Goal: Task Accomplishment & Management: Use online tool/utility

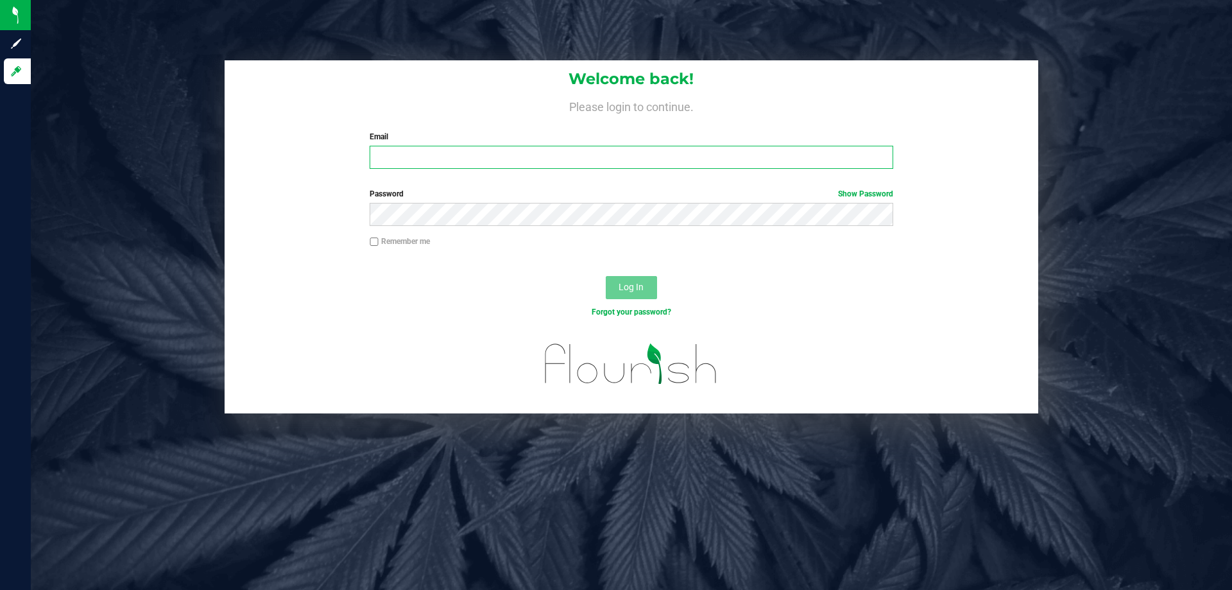
click at [699, 156] on input "Email" at bounding box center [631, 157] width 523 height 23
type input "[EMAIL_ADDRESS][DOMAIN_NAME]"
click at [606, 276] on button "Log In" at bounding box center [631, 287] width 51 height 23
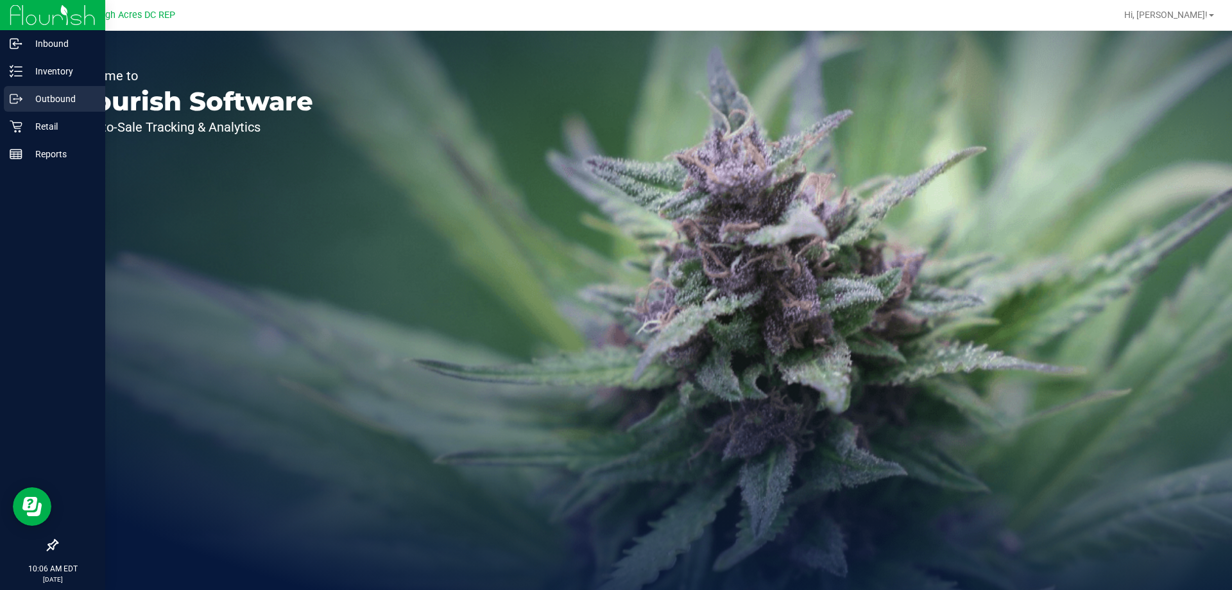
click at [53, 94] on p "Outbound" at bounding box center [60, 98] width 77 height 15
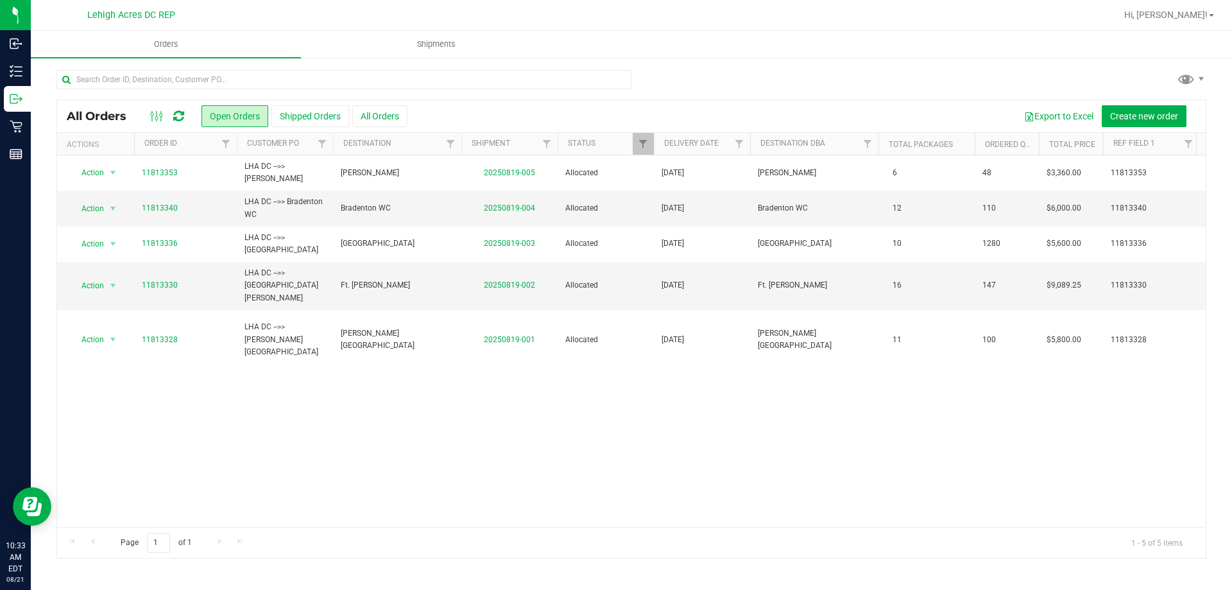
click at [180, 119] on icon at bounding box center [178, 116] width 11 height 13
click at [176, 118] on icon at bounding box center [178, 116] width 11 height 13
click at [938, 450] on div "Action Action Cancel order Clone order Edit order Mark as fully paid Order audi…" at bounding box center [631, 341] width 1149 height 372
click at [158, 210] on link "11813340" at bounding box center [160, 208] width 36 height 12
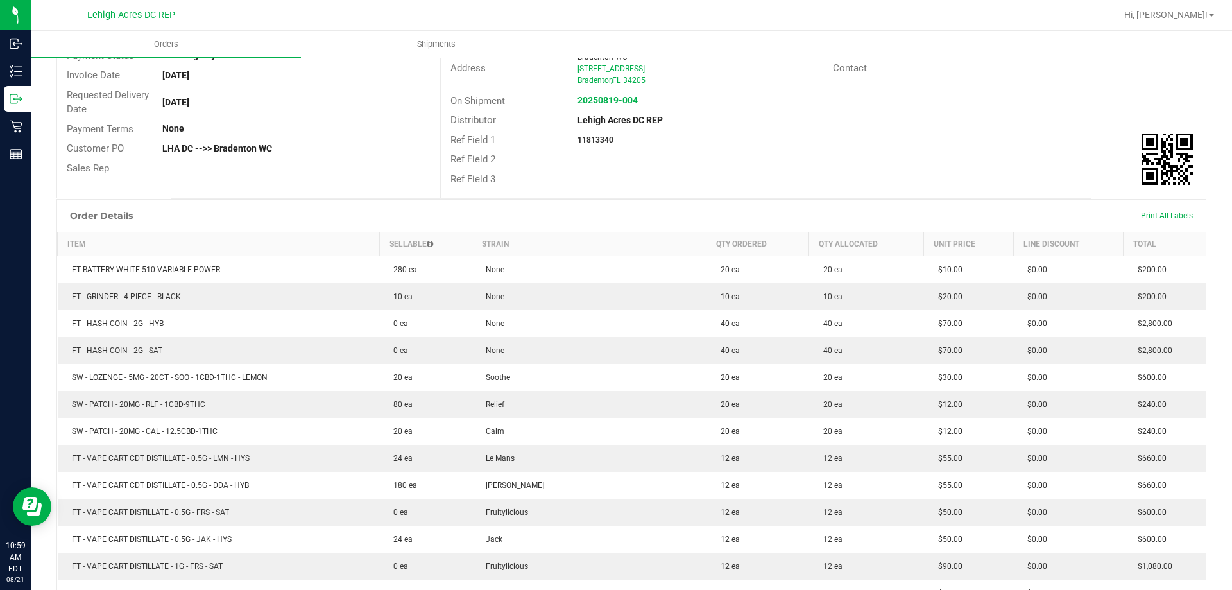
scroll to position [64, 0]
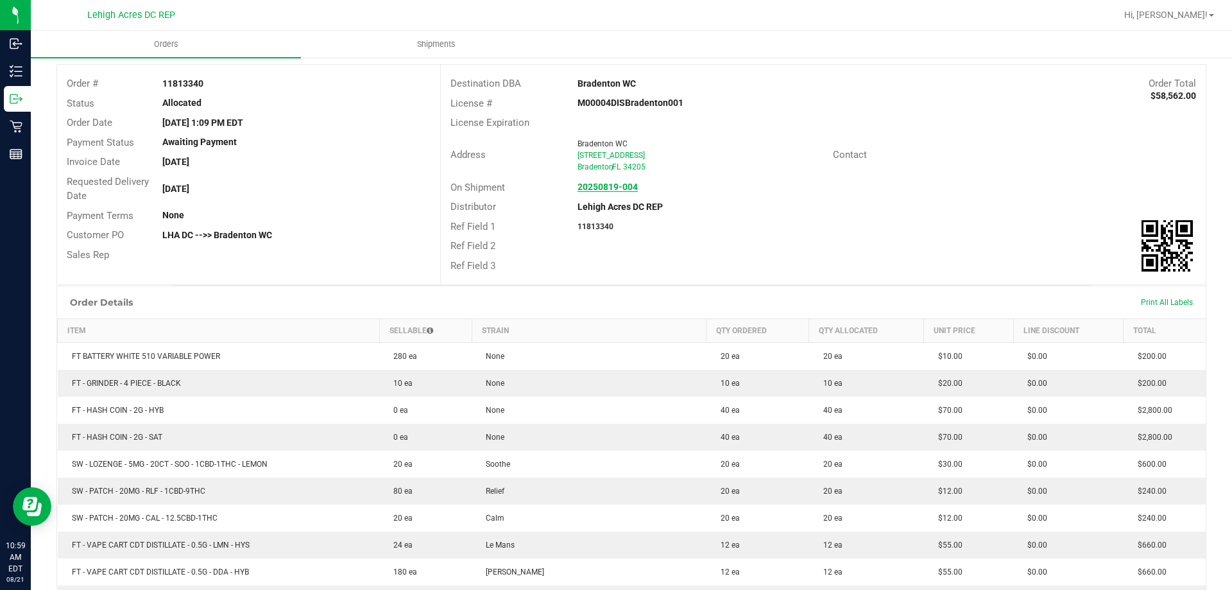
click at [606, 185] on strong "20250819-004" at bounding box center [607, 187] width 60 height 10
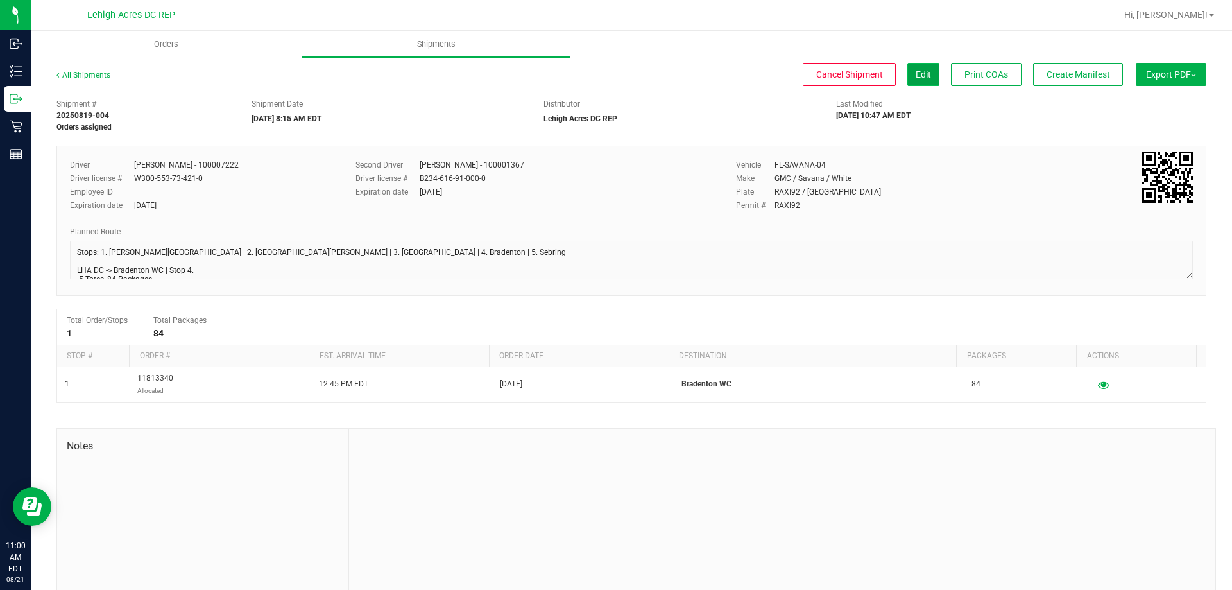
click at [916, 69] on span "Edit" at bounding box center [923, 74] width 15 height 10
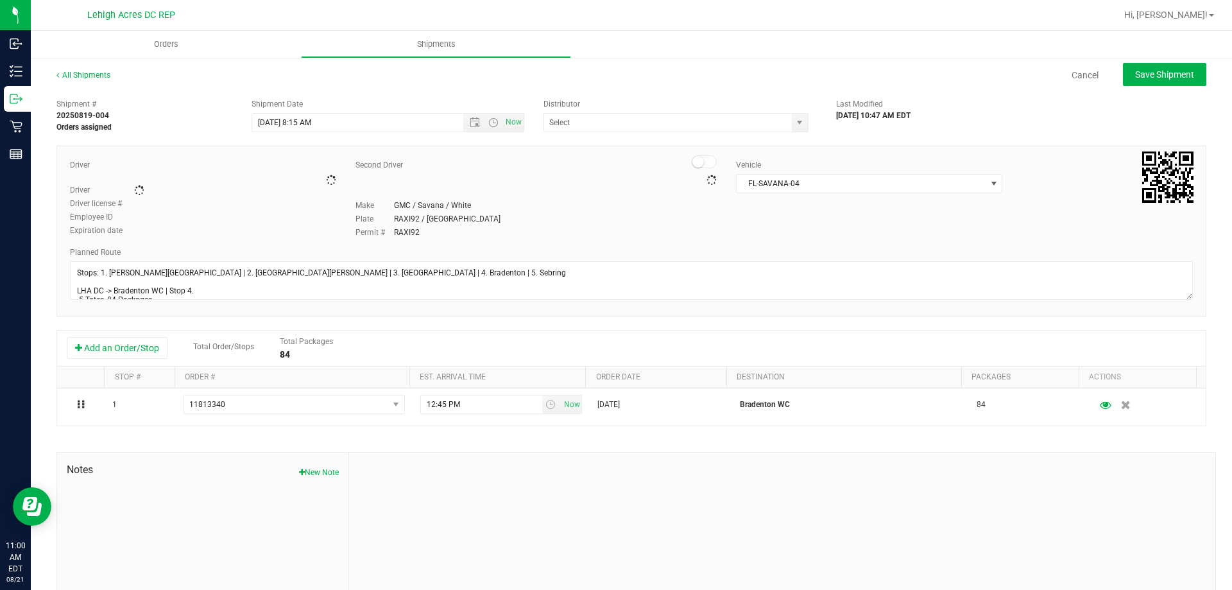
type input "Lehigh Acres DC REP"
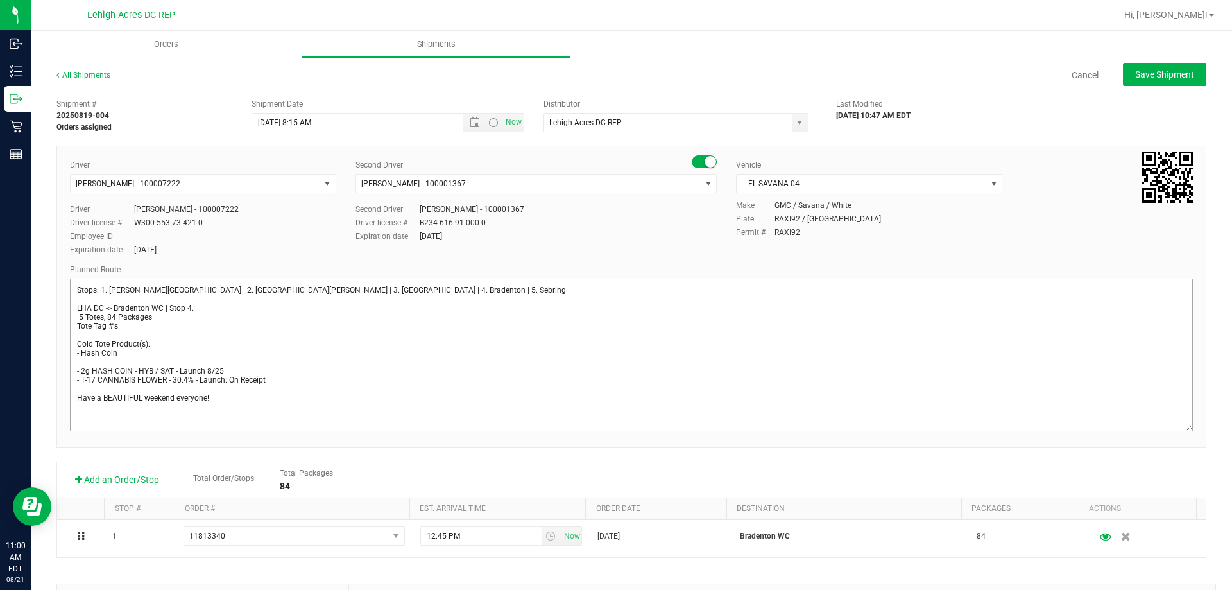
drag, startPoint x: 1177, startPoint y: 314, endPoint x: 1168, endPoint y: 429, distance: 115.2
click at [1168, 429] on textarea at bounding box center [631, 354] width 1123 height 153
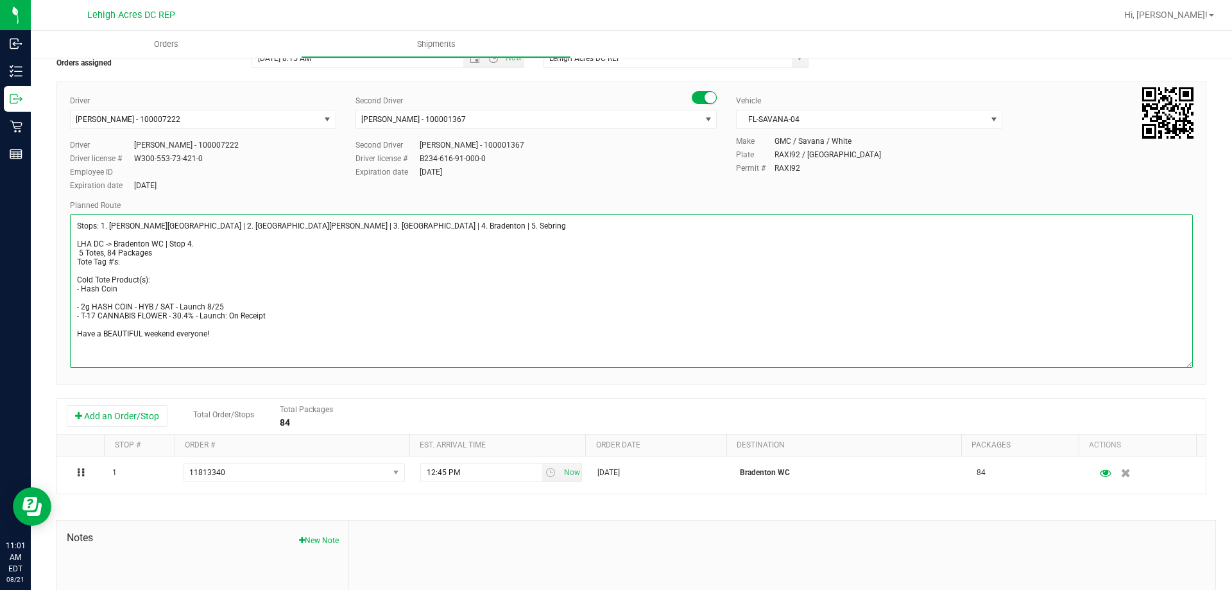
click at [78, 255] on textarea at bounding box center [631, 290] width 1123 height 153
click at [123, 259] on textarea at bounding box center [631, 290] width 1123 height 153
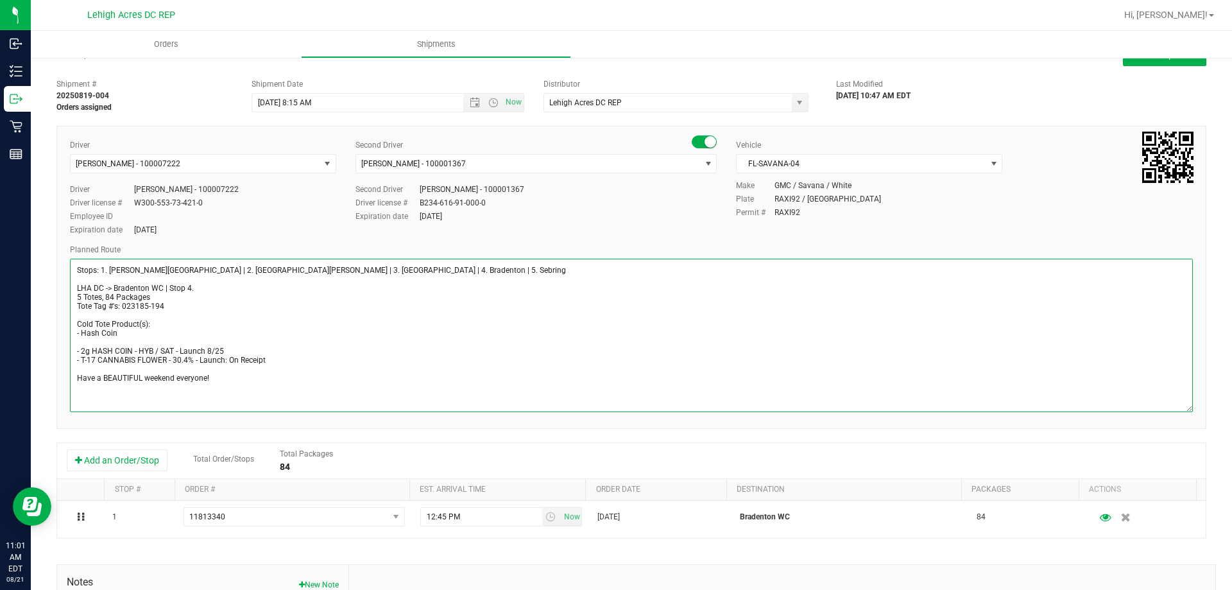
scroll to position [0, 0]
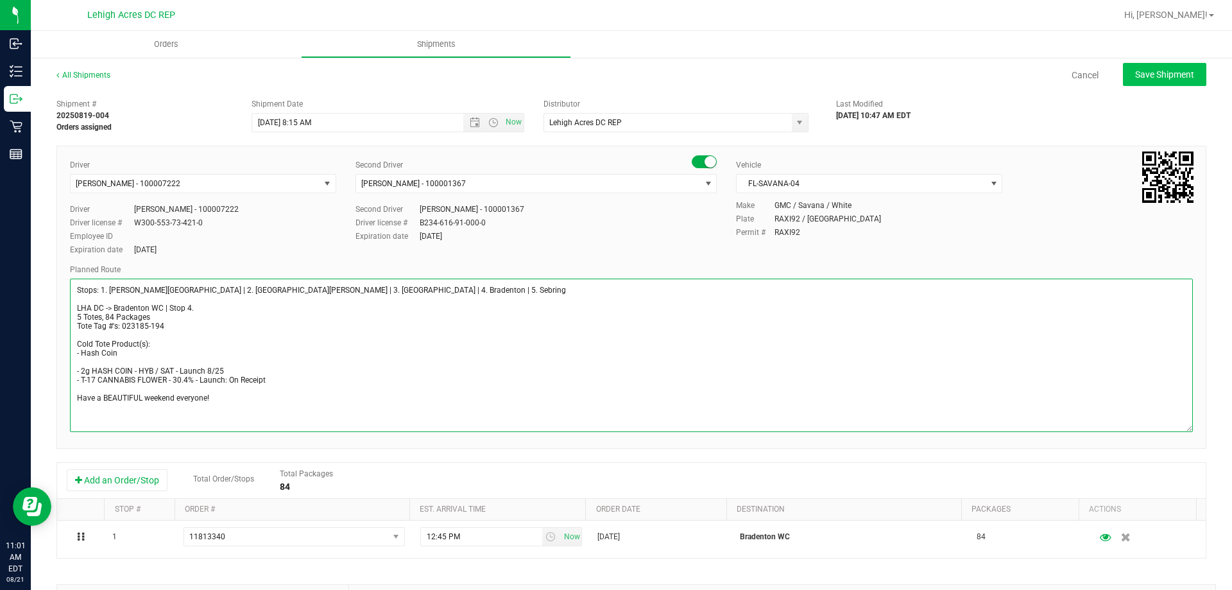
type textarea "Stops: 1. [PERSON_NAME][GEOGRAPHIC_DATA] | 2. [GEOGRAPHIC_DATA][PERSON_NAME] | …"
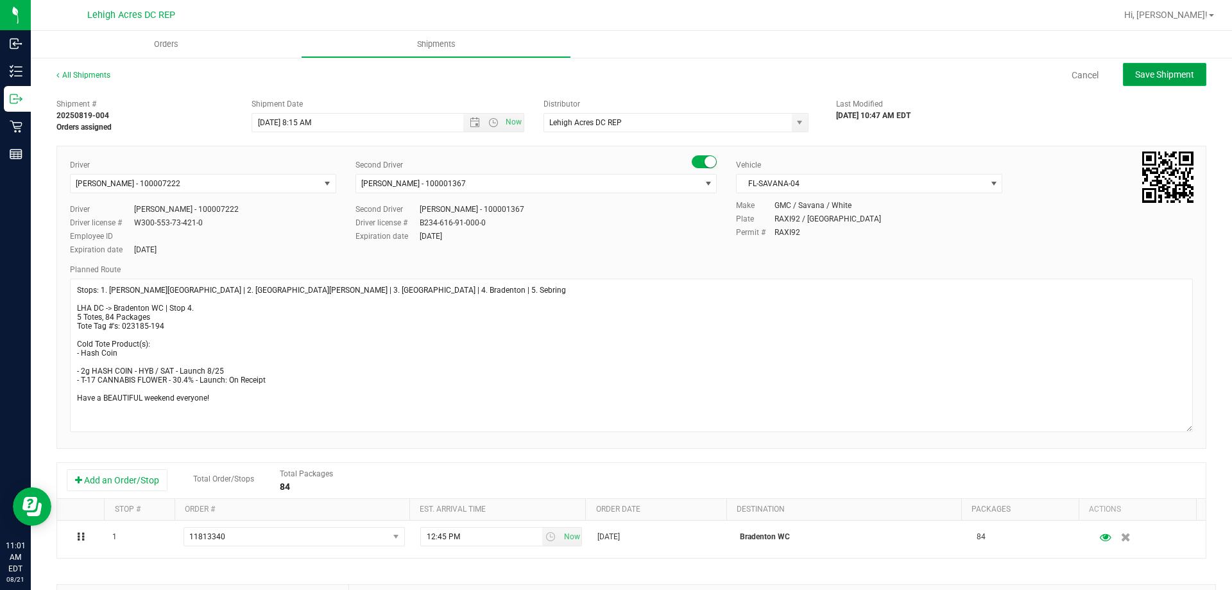
click at [1157, 83] on button "Save Shipment" at bounding box center [1164, 74] width 83 height 23
type input "[DATE] 12:15 PM"
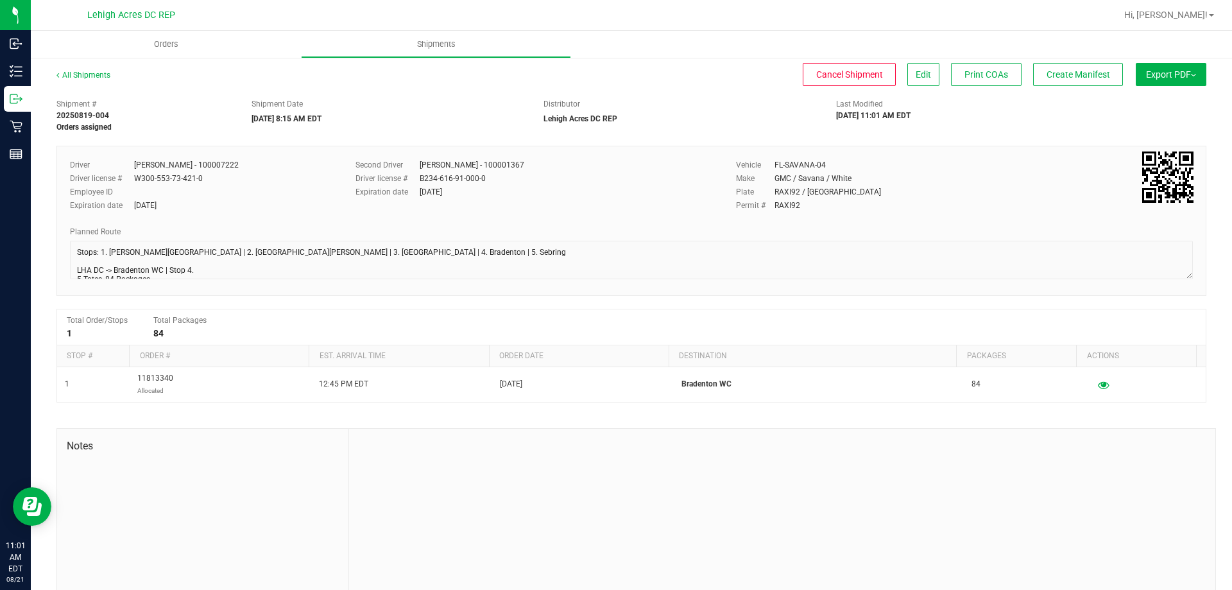
click at [1150, 74] on button "Export PDF" at bounding box center [1171, 74] width 71 height 23
click at [1146, 105] on span "Manifest by Package ID" at bounding box center [1151, 102] width 81 height 9
click at [171, 40] on span "Orders" at bounding box center [166, 44] width 59 height 12
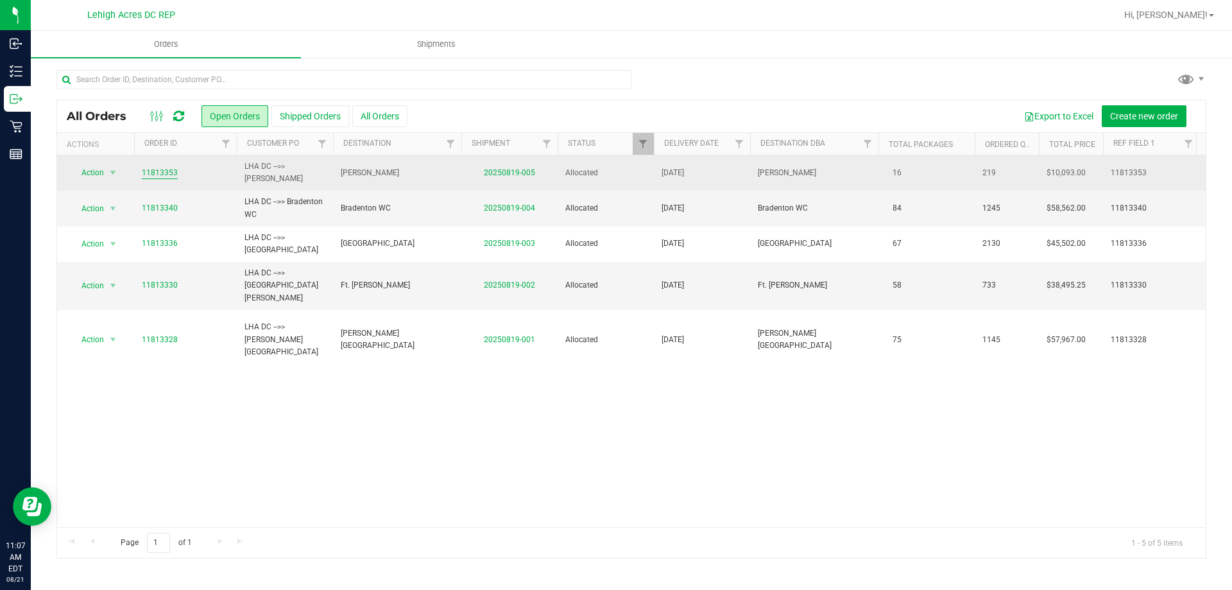
click at [167, 173] on link "11813353" at bounding box center [160, 173] width 36 height 12
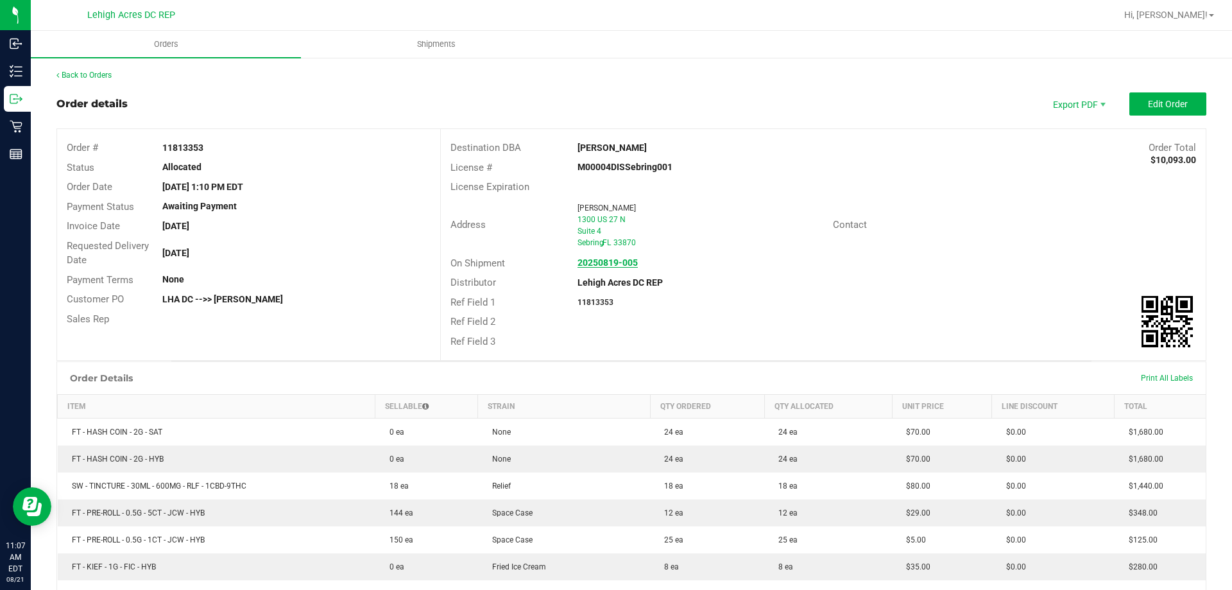
click at [619, 261] on strong "20250819-005" at bounding box center [607, 262] width 60 height 10
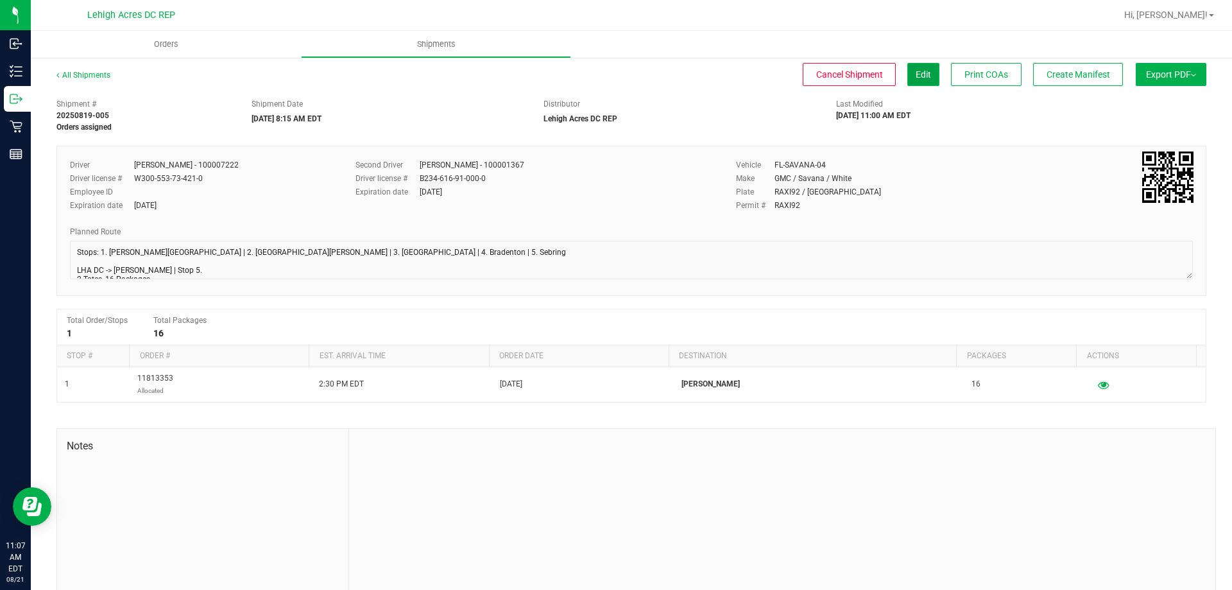
click at [916, 78] on span "Edit" at bounding box center [923, 74] width 15 height 10
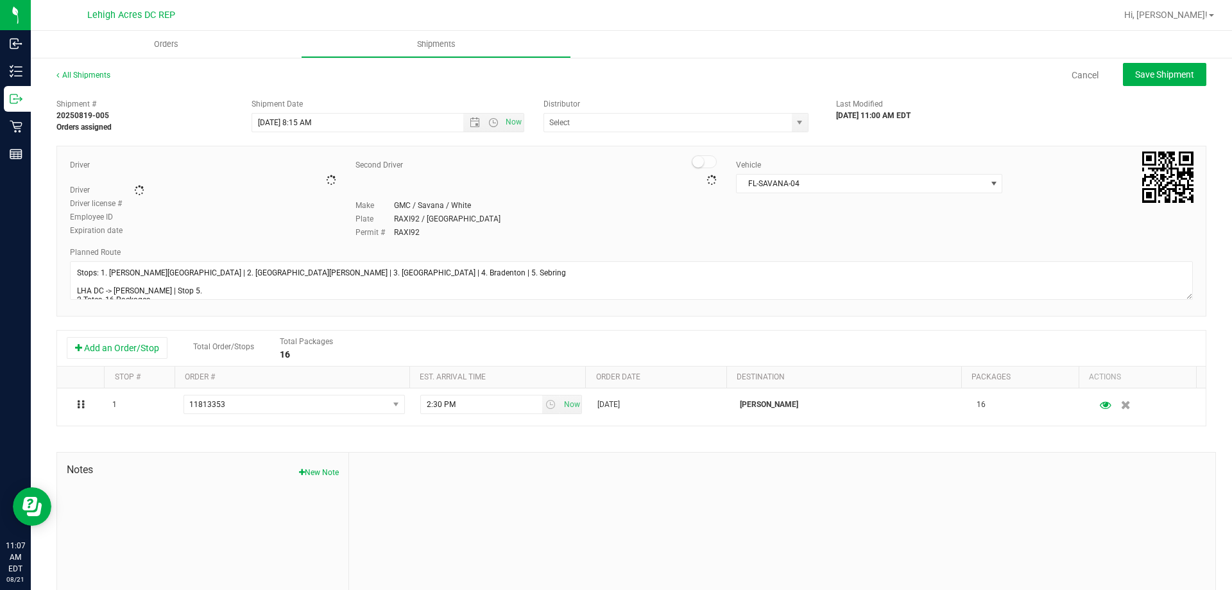
type input "Lehigh Acres DC REP"
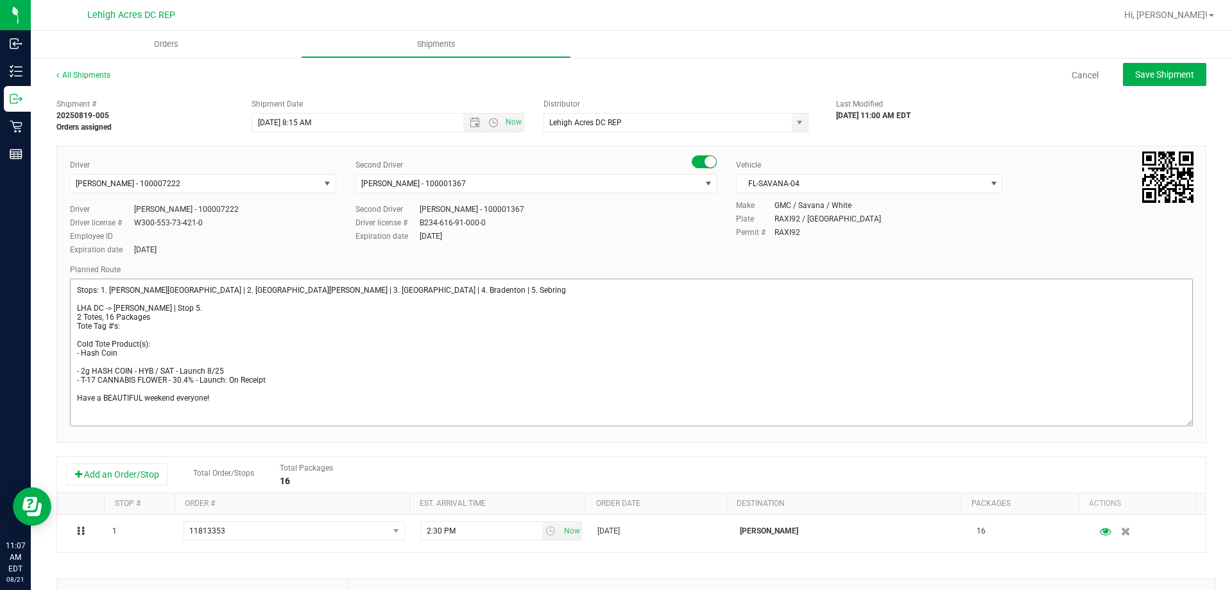
drag, startPoint x: 1181, startPoint y: 314, endPoint x: 1169, endPoint y: 431, distance: 118.0
click at [1169, 426] on textarea at bounding box center [631, 352] width 1123 height 148
click at [135, 325] on textarea at bounding box center [631, 356] width 1123 height 156
type textarea "Stops: 1. [PERSON_NAME][GEOGRAPHIC_DATA] | 2. [GEOGRAPHIC_DATA][PERSON_NAME] | …"
click at [1150, 80] on span "Save Shipment" at bounding box center [1164, 74] width 59 height 10
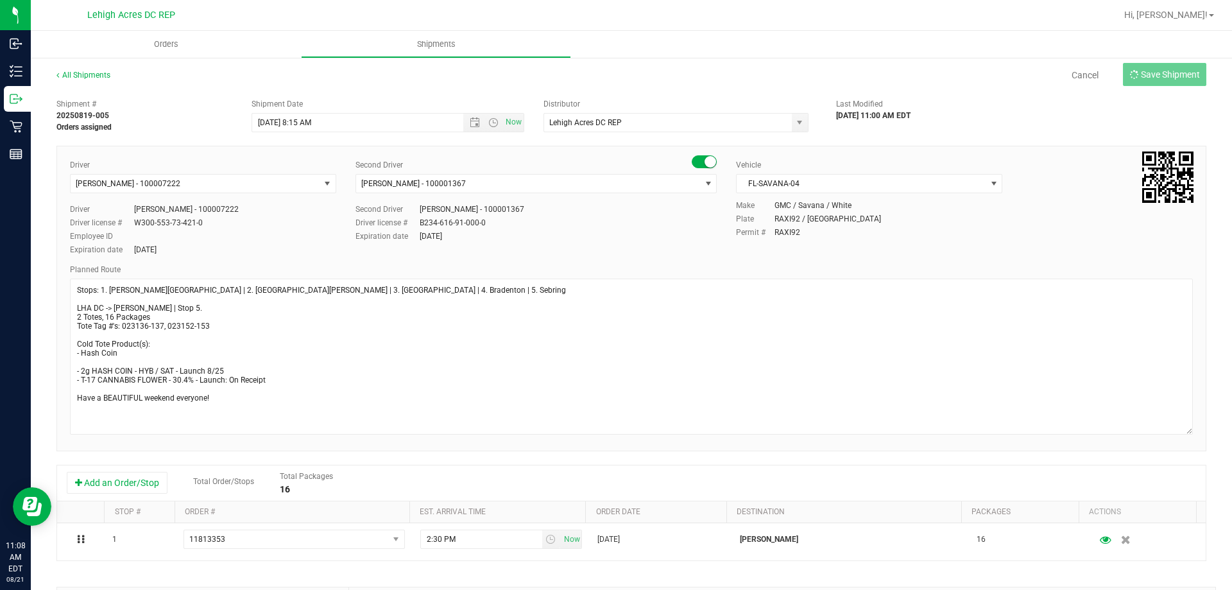
type input "[DATE] 12:15 PM"
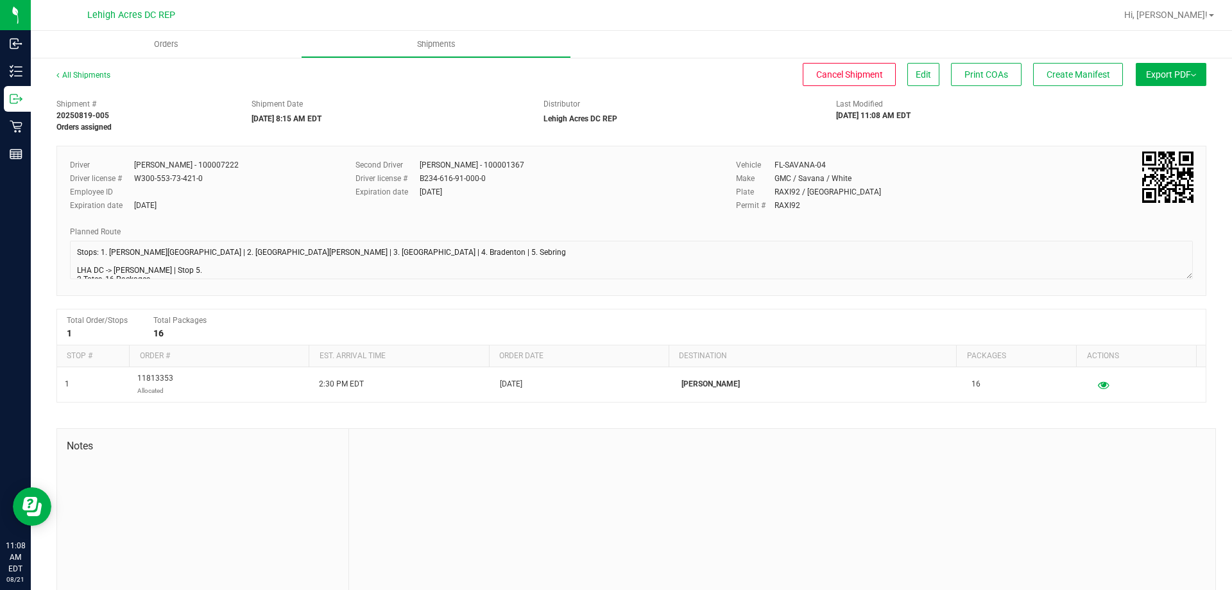
click at [1163, 73] on button "Export PDF" at bounding box center [1171, 74] width 71 height 23
click at [1146, 102] on span "Manifest by Package ID" at bounding box center [1151, 102] width 81 height 9
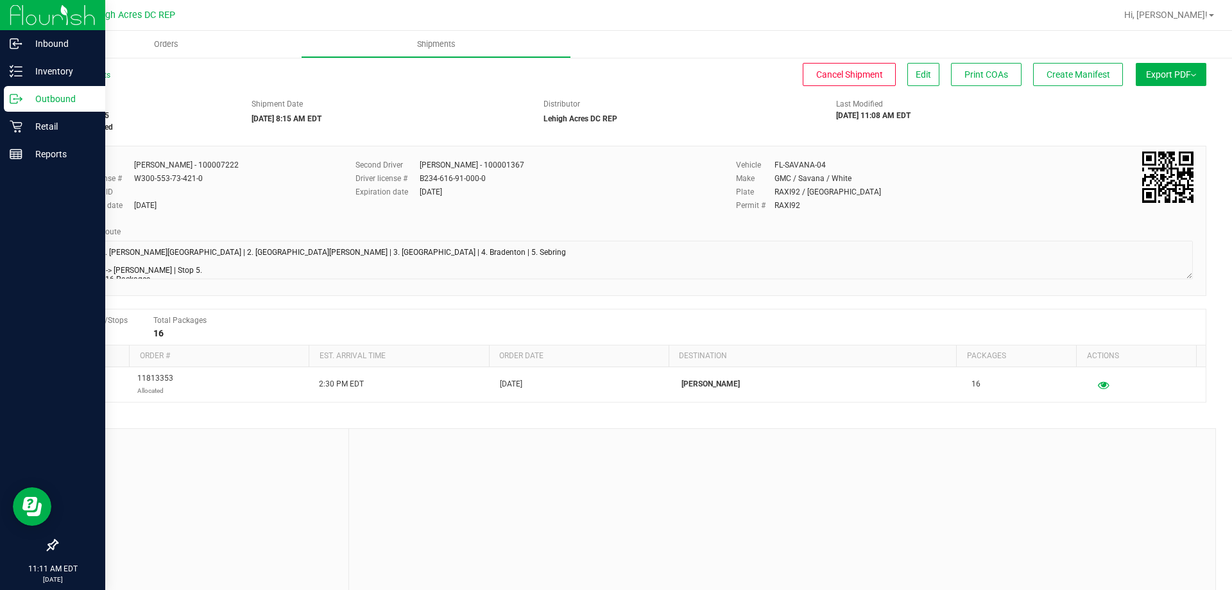
drag, startPoint x: 19, startPoint y: 18, endPoint x: 38, endPoint y: 6, distance: 22.8
click at [20, 17] on img at bounding box center [53, 15] width 86 height 30
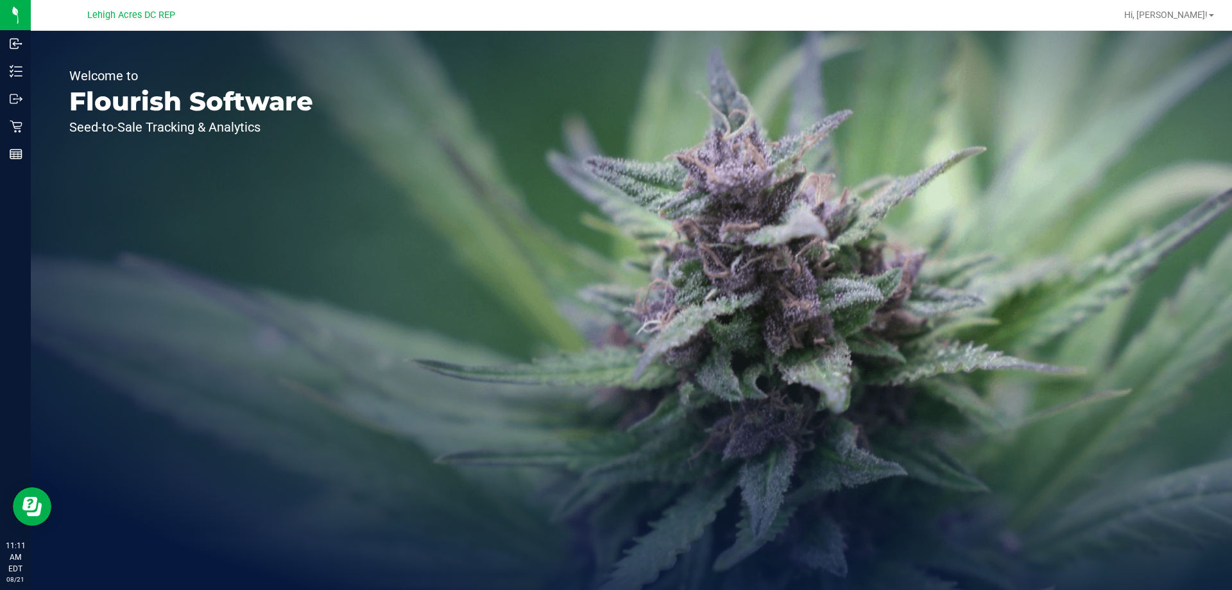
click at [715, 455] on div "Welcome to Flourish Software Seed-to-Sale Tracking & Analytics" at bounding box center [631, 310] width 1201 height 559
